Goal: Information Seeking & Learning: Learn about a topic

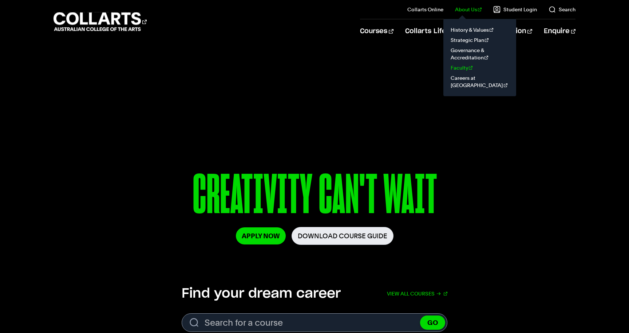
click at [462, 69] on link "Faculty" at bounding box center [479, 68] width 61 height 10
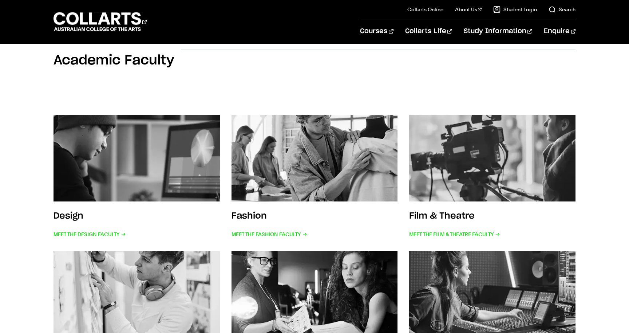
scroll to position [103, 0]
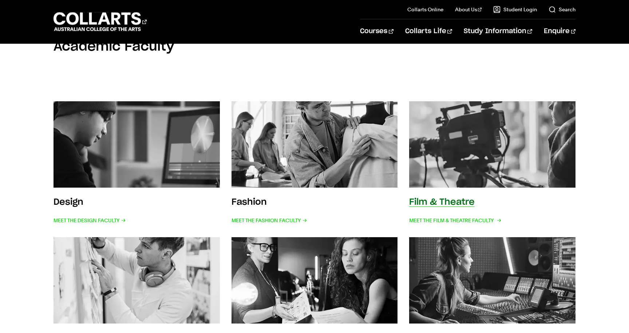
click at [451, 127] on img at bounding box center [492, 144] width 183 height 95
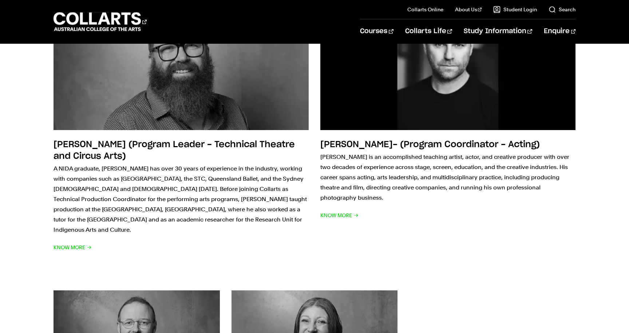
scroll to position [450, 0]
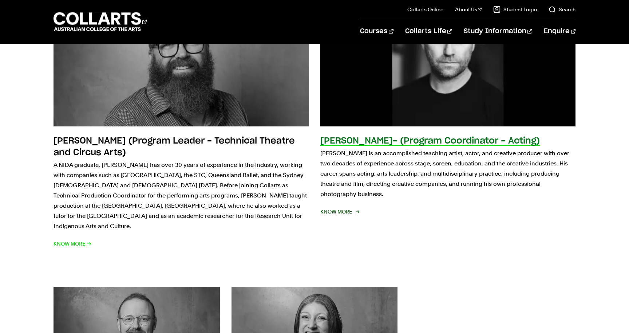
click at [362, 85] on img at bounding box center [447, 60] width 280 height 146
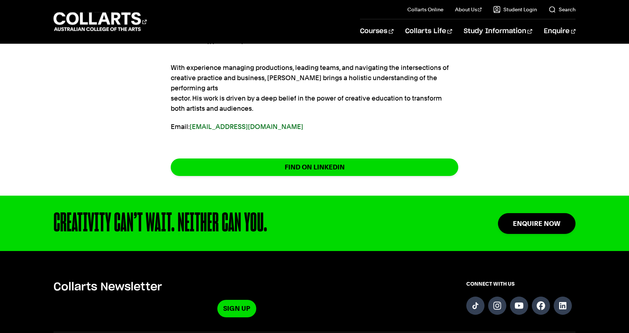
scroll to position [383, 0]
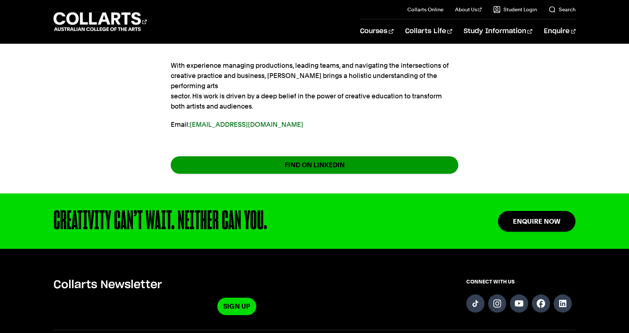
click at [390, 158] on link "FIND ON LINKEDIN" at bounding box center [314, 164] width 287 height 17
click at [338, 156] on link "FIND ON LINKEDIN" at bounding box center [314, 164] width 287 height 17
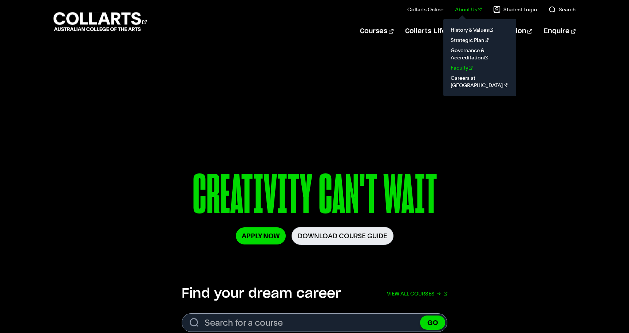
click at [466, 65] on link "Faculty" at bounding box center [479, 68] width 61 height 10
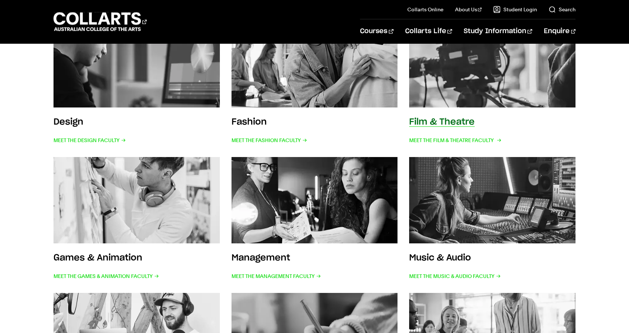
scroll to position [183, 0]
click at [491, 99] on img at bounding box center [492, 64] width 183 height 95
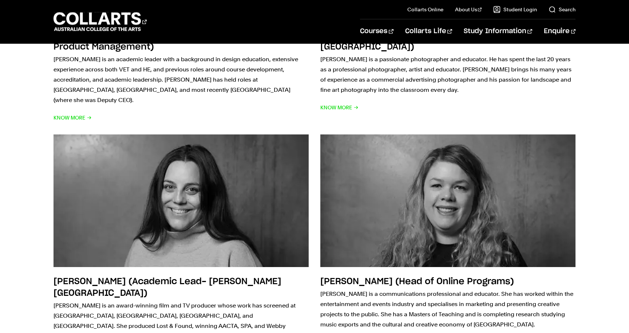
scroll to position [2065, 0]
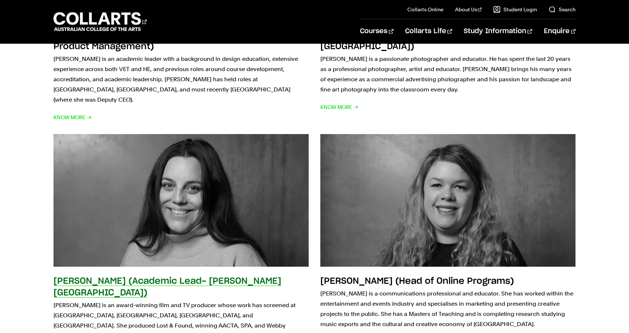
click at [167, 200] on img at bounding box center [181, 200] width 280 height 146
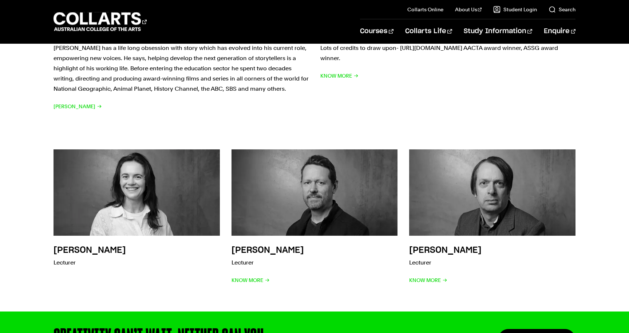
scroll to position [1088, 0]
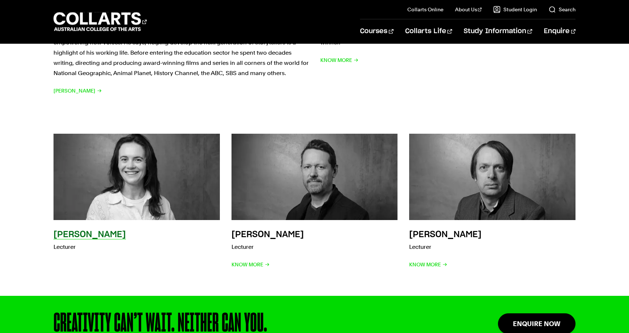
click at [153, 182] on img at bounding box center [136, 177] width 183 height 95
click at [104, 230] on h3 "Lucy Coleman" at bounding box center [89, 234] width 72 height 9
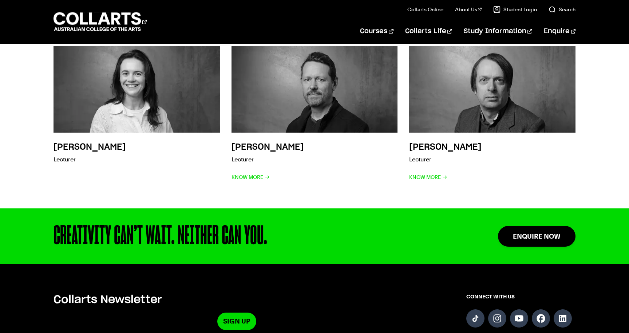
scroll to position [1180, 0]
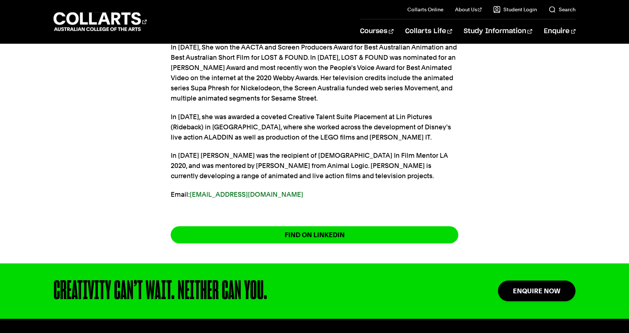
scroll to position [304, 0]
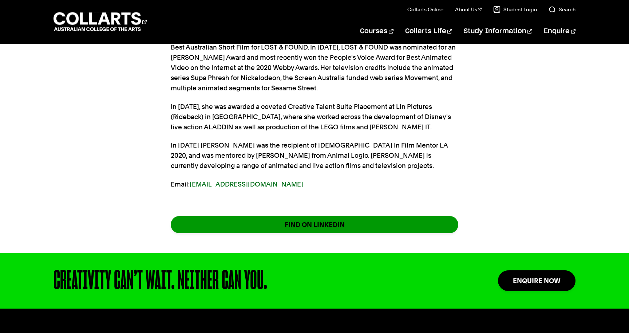
click at [322, 218] on link "FIND ON LINKEDIN" at bounding box center [314, 224] width 287 height 17
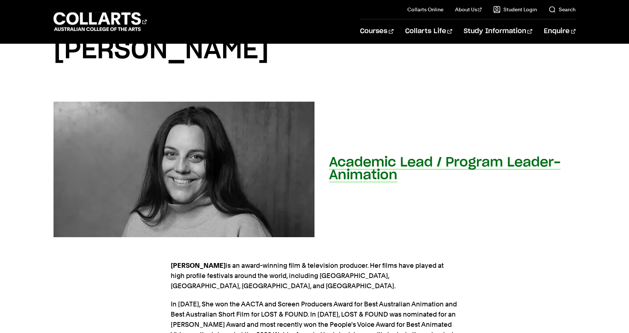
scroll to position [37, 0]
